Goal: Transaction & Acquisition: Purchase product/service

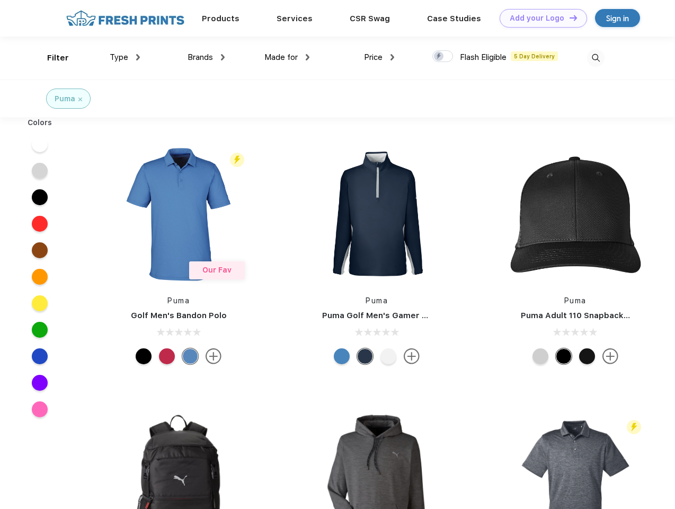
scroll to position [1, 0]
click at [539, 18] on link "Add your Logo Design Tool" at bounding box center [543, 18] width 87 height 19
click at [0, 0] on div "Design Tool" at bounding box center [0, 0] width 0 height 0
click at [568, 17] on link "Add your Logo Design Tool" at bounding box center [543, 18] width 87 height 19
click at [51, 58] on div "Filter" at bounding box center [58, 58] width 22 height 12
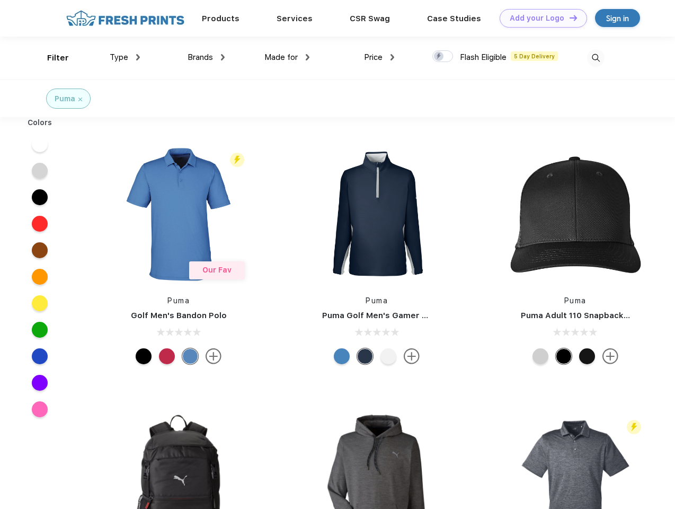
click at [125, 57] on span "Type" at bounding box center [119, 57] width 19 height 10
click at [206, 57] on span "Brands" at bounding box center [200, 57] width 25 height 10
click at [287, 57] on span "Made for" at bounding box center [280, 57] width 33 height 10
click at [379, 57] on span "Price" at bounding box center [373, 57] width 19 height 10
click at [443, 57] on div at bounding box center [442, 56] width 21 height 12
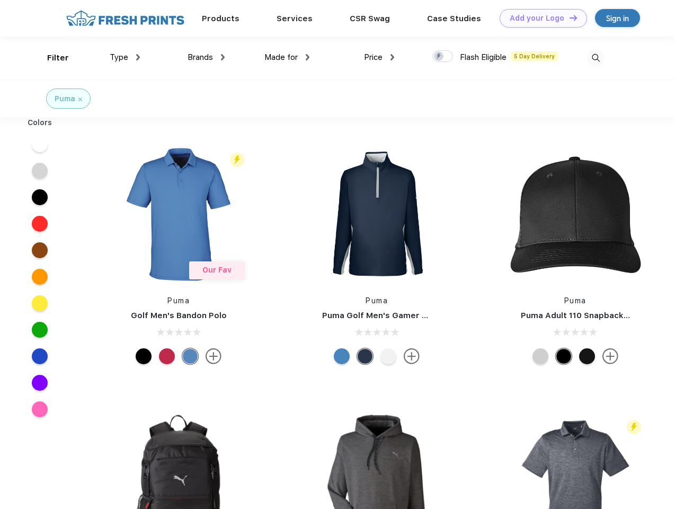
click at [439, 57] on input "checkbox" at bounding box center [435, 53] width 7 height 7
click at [595, 58] on img at bounding box center [595, 57] width 17 height 17
